Goal: Task Accomplishment & Management: Use online tool/utility

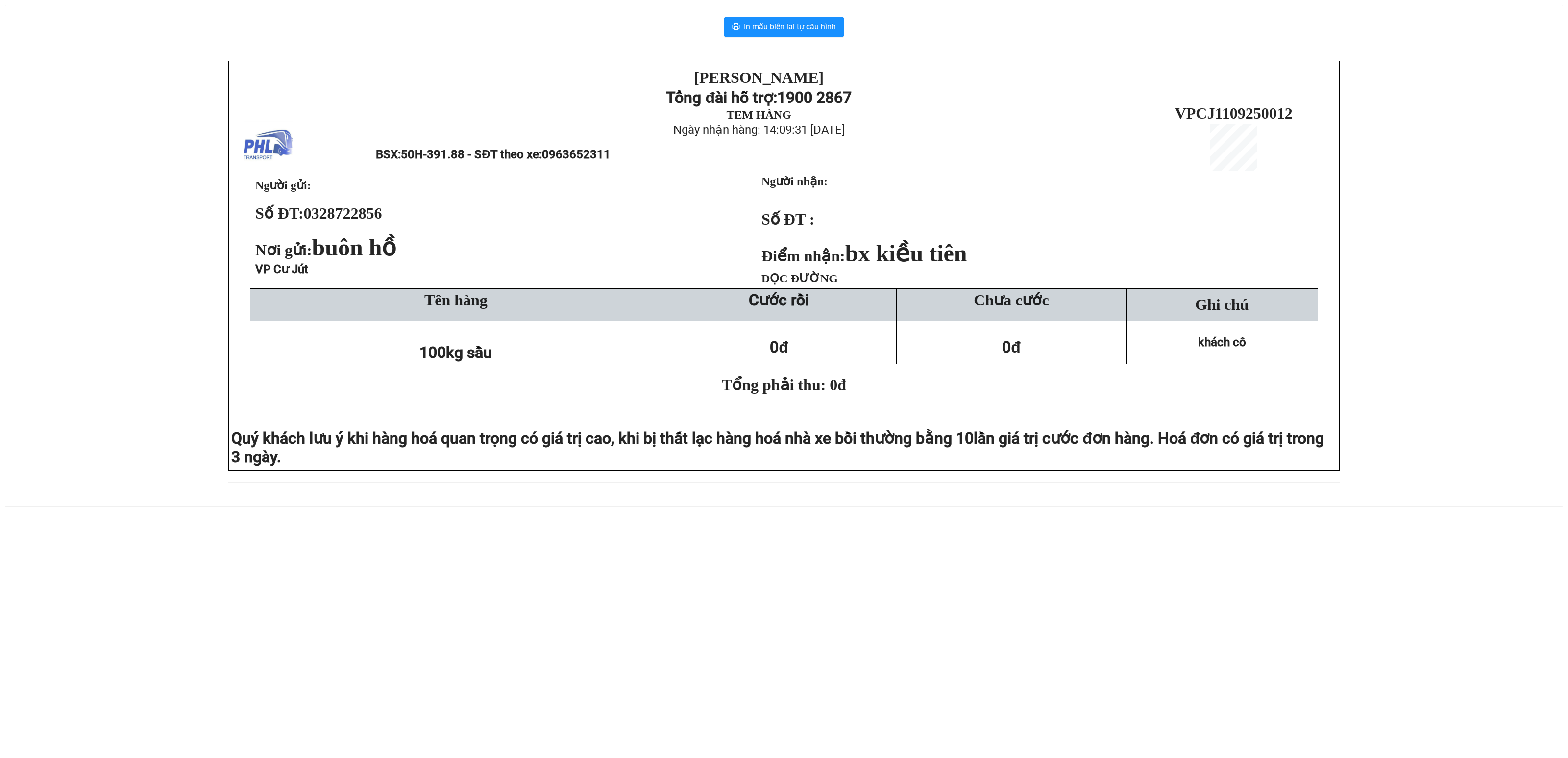
drag, startPoint x: 24, startPoint y: 407, endPoint x: 124, endPoint y: 301, distance: 145.7
click at [24, 407] on div "PHƯƠNG HỒNG LINH Tổng đài hỗ trợ: 1900 2867 TEM HÀNG Ngày nhận hàng: 14:09:31 -…" at bounding box center [784, 278] width 1534 height 433
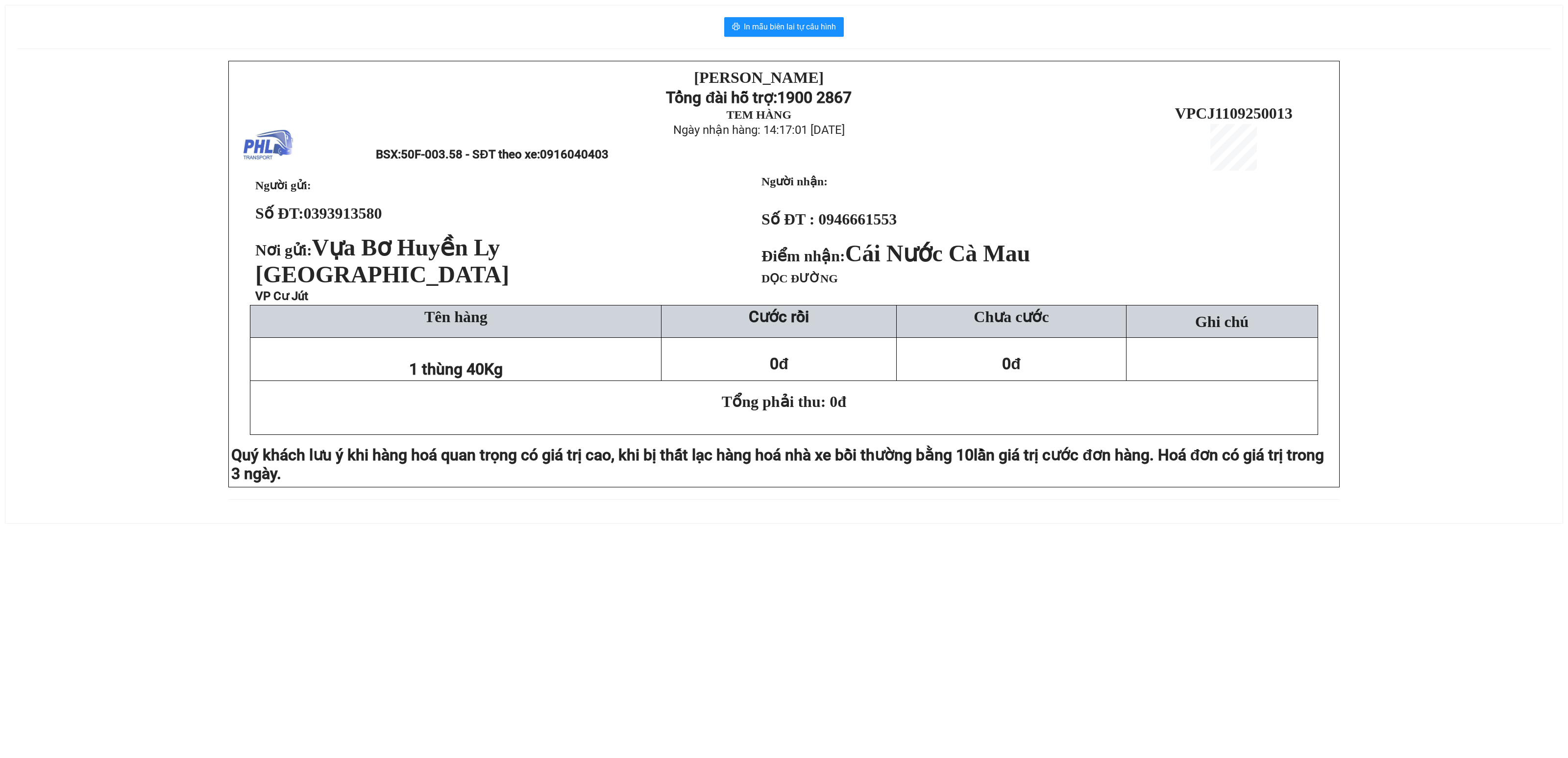
drag, startPoint x: 170, startPoint y: 270, endPoint x: 275, endPoint y: 122, distance: 181.5
click at [175, 254] on div "[PERSON_NAME][DEMOGRAPHIC_DATA] Tổng đài hỗ trợ: 1900 2867 TEM HÀNG Ngày nhận h…" at bounding box center [784, 286] width 1534 height 451
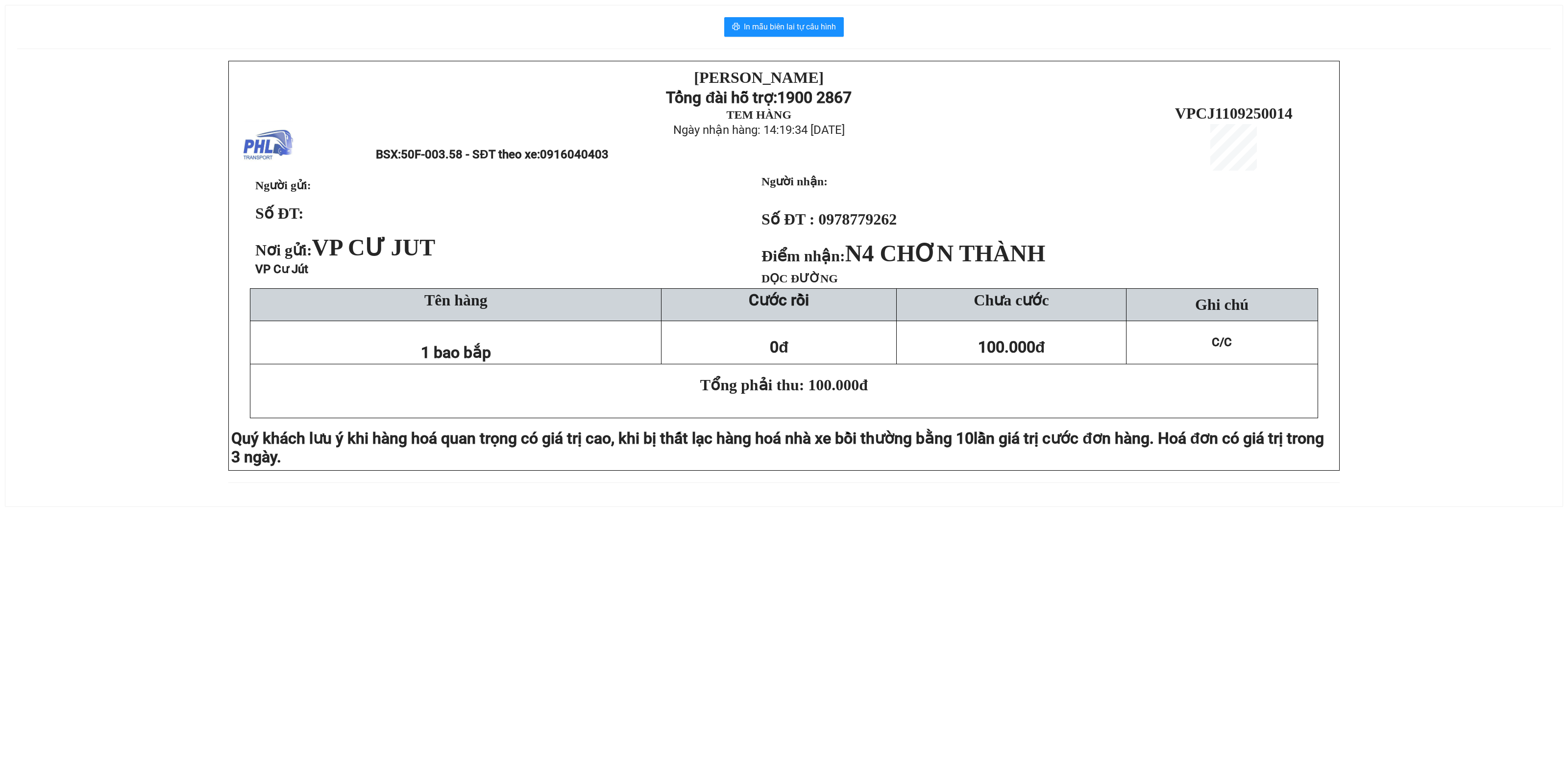
drag, startPoint x: 52, startPoint y: 193, endPoint x: 61, endPoint y: 190, distance: 9.5
click at [52, 193] on div "PHƯƠNG HỒNG LINH Tổng đài hỗ trợ: 1900 2867 TEM HÀNG Ngày nhận hàng: 14:19:34 -…" at bounding box center [784, 278] width 1534 height 433
click at [816, 24] on span "In mẫu biên lai tự cấu hình" at bounding box center [789, 27] width 92 height 12
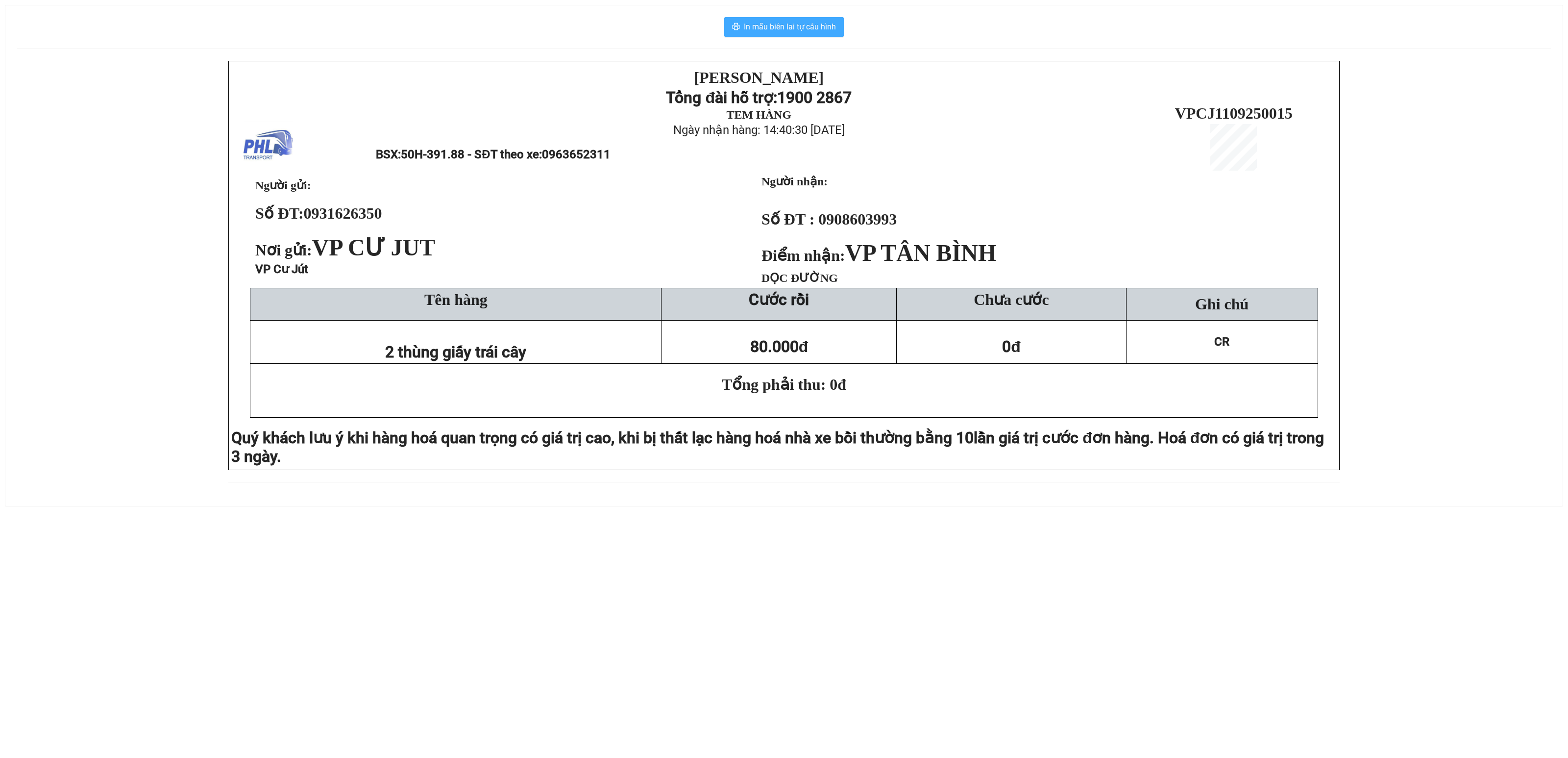
click at [808, 30] on span "In mẫu biên lai tự cấu hình" at bounding box center [789, 27] width 92 height 12
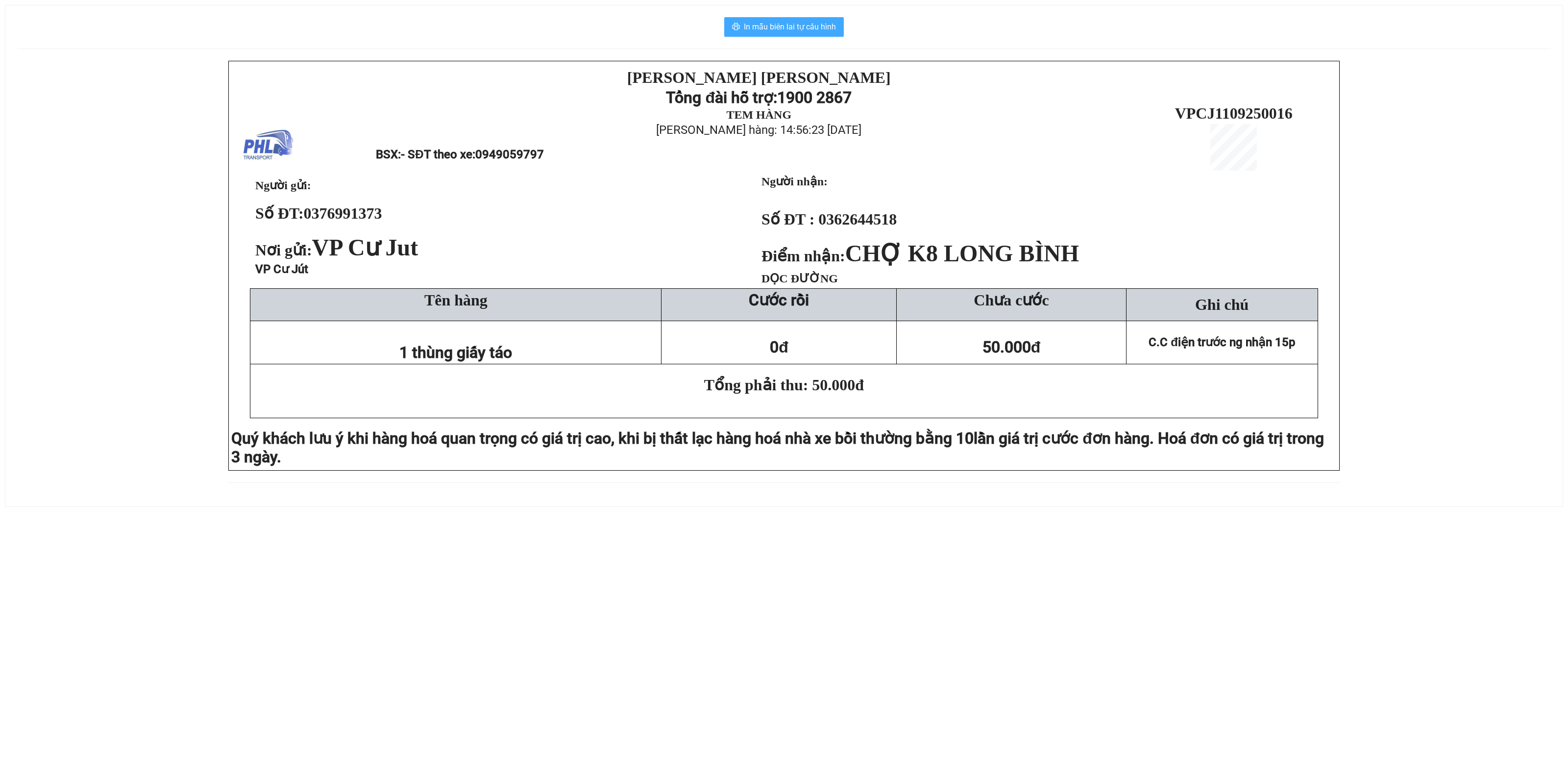
drag, startPoint x: 813, startPoint y: 24, endPoint x: 805, endPoint y: 21, distance: 8.5
click at [805, 23] on span "In mẫu biên lai tự cấu hình" at bounding box center [789, 27] width 92 height 12
click at [794, 27] on span "In mẫu biên lai tự cấu hình" at bounding box center [789, 27] width 92 height 12
